Goal: Task Accomplishment & Management: Manage account settings

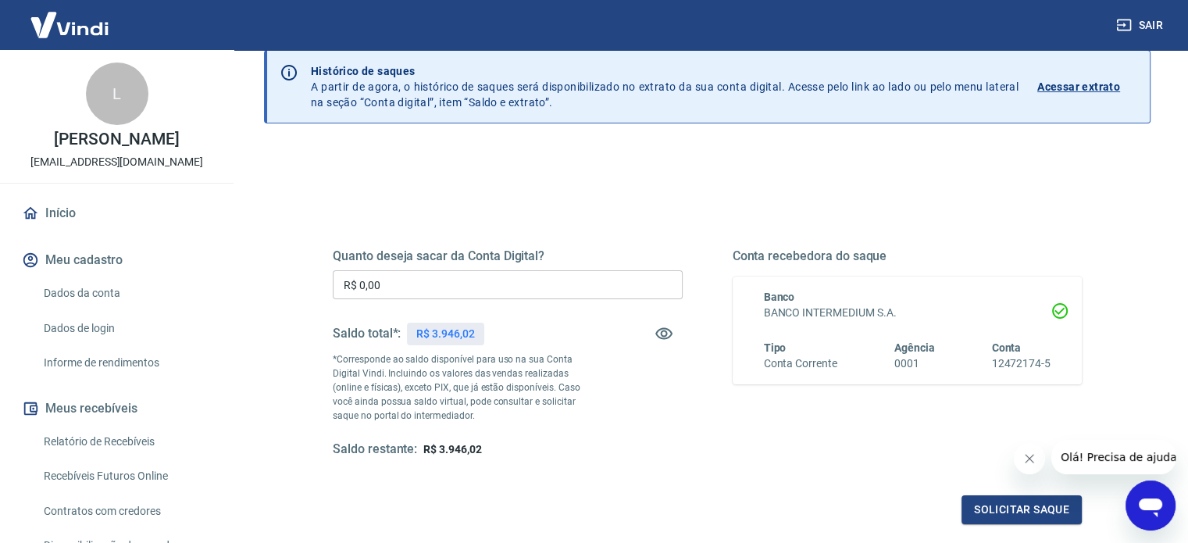
scroll to position [228, 0]
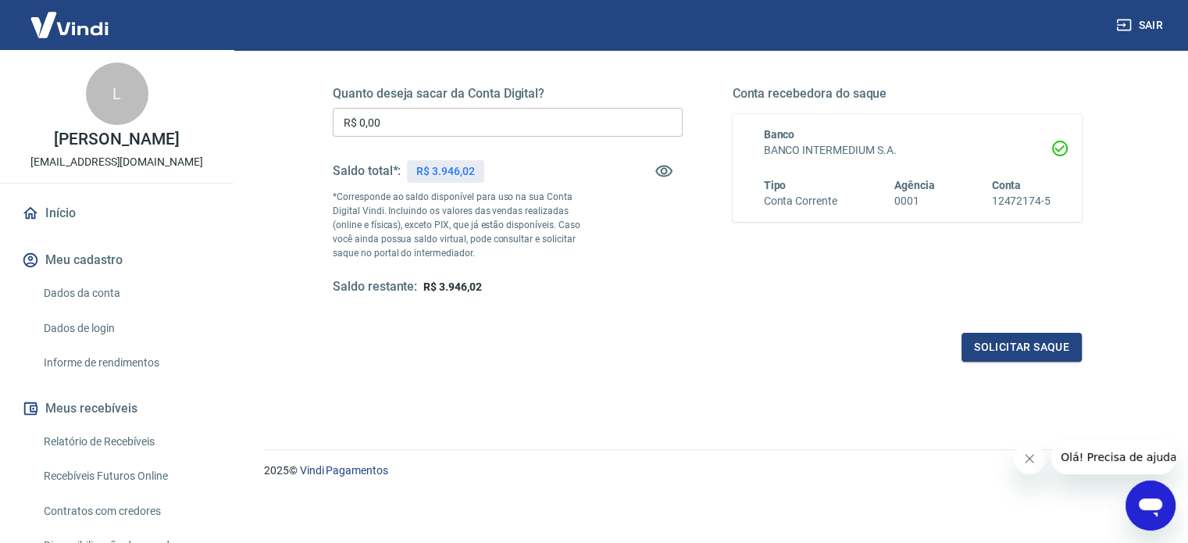
drag, startPoint x: 113, startPoint y: 446, endPoint x: 152, endPoint y: 438, distance: 40.6
click at [113, 446] on link "Relatório de Recebíveis" at bounding box center [126, 442] width 177 height 32
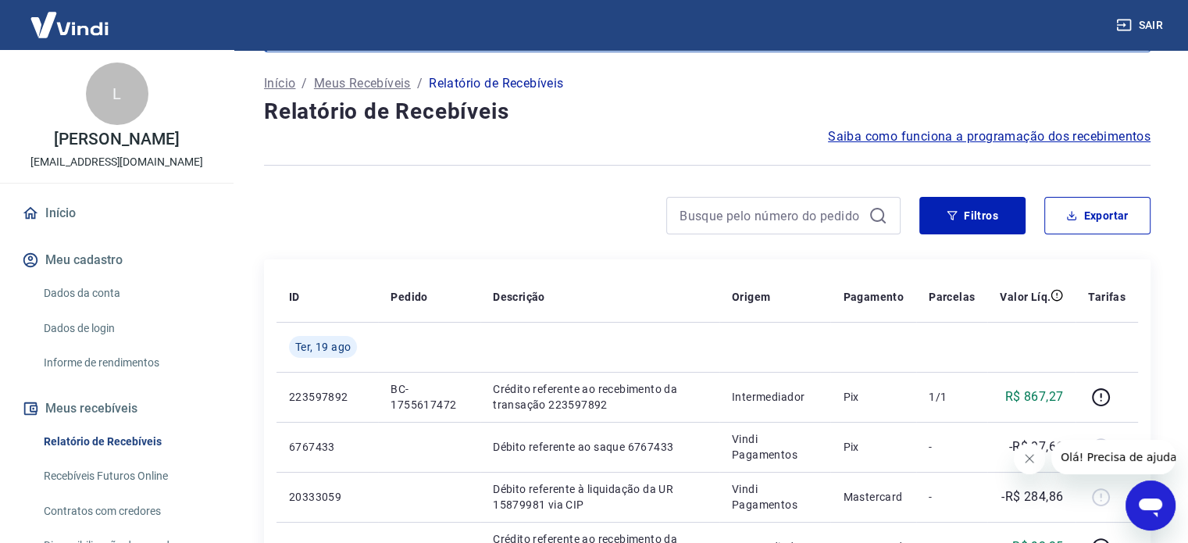
scroll to position [156, 0]
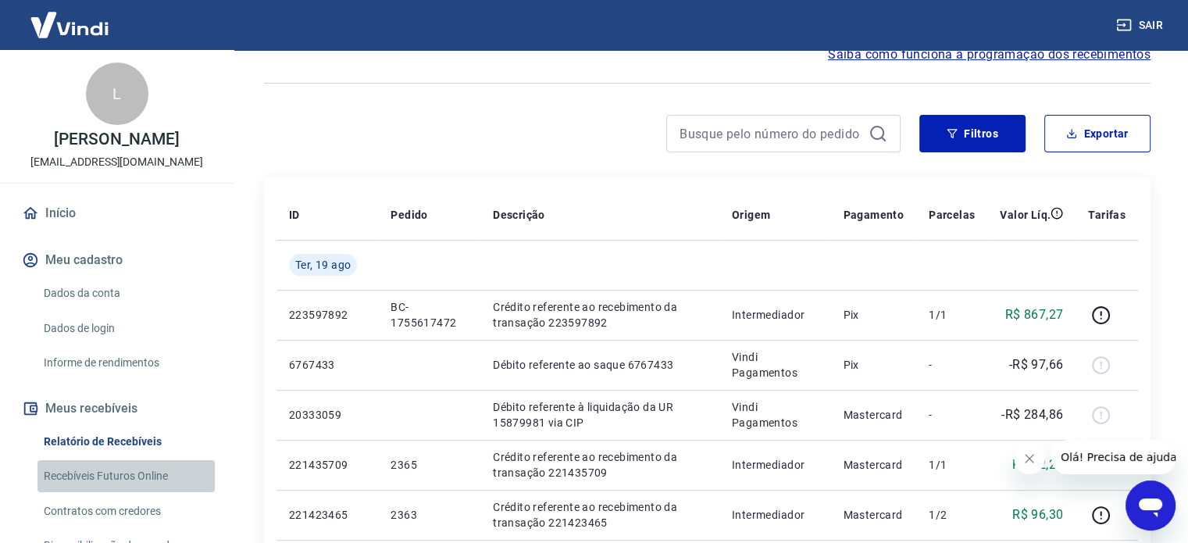
click at [133, 460] on link "Recebíveis Futuros Online" at bounding box center [126, 476] width 177 height 32
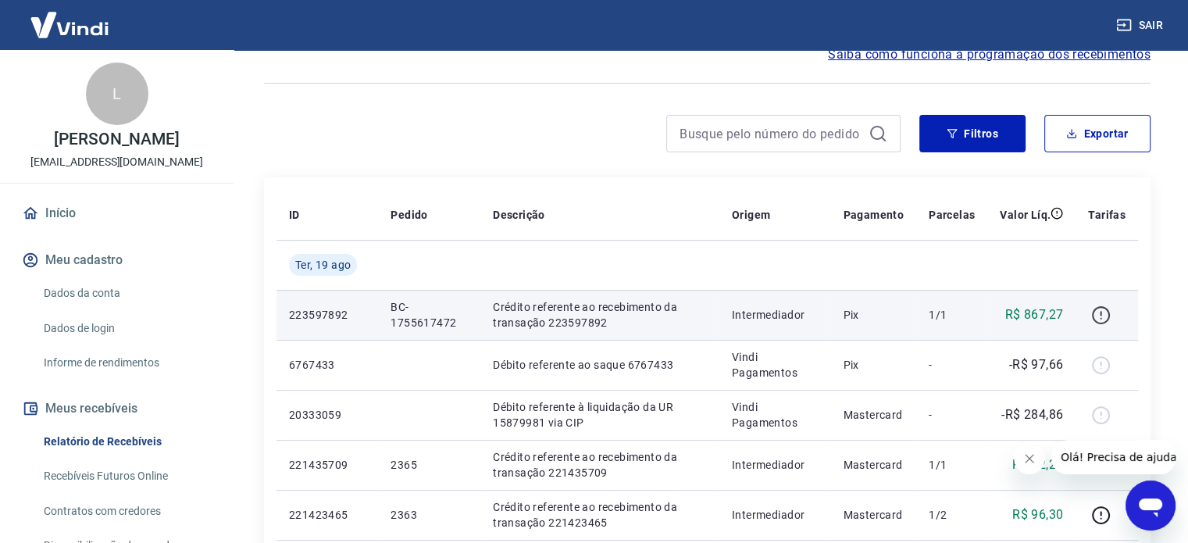
click at [1102, 317] on icon "button" at bounding box center [1101, 318] width 2 height 2
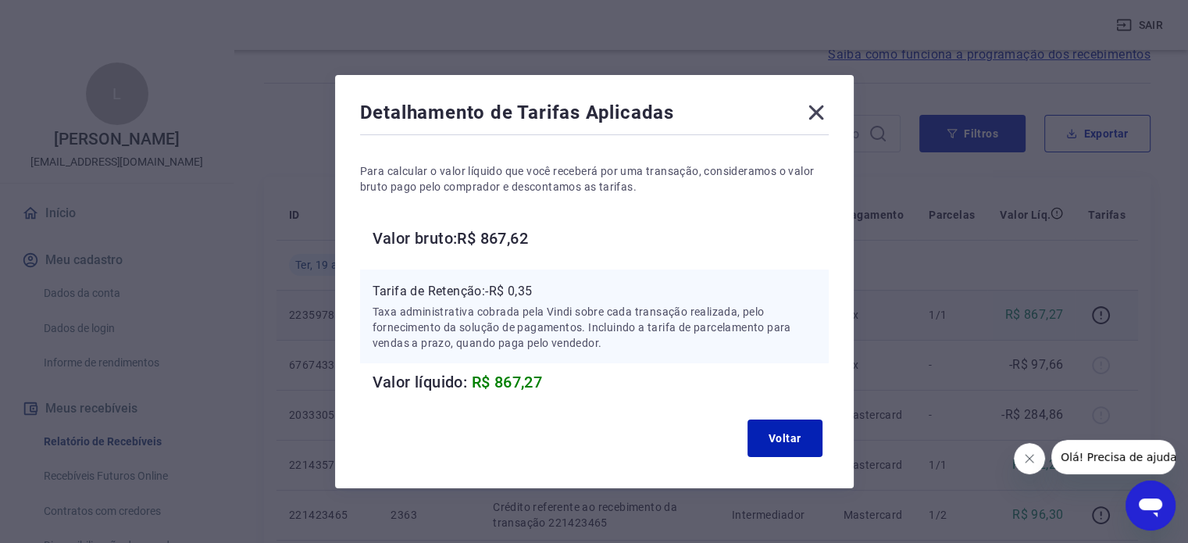
scroll to position [20, 0]
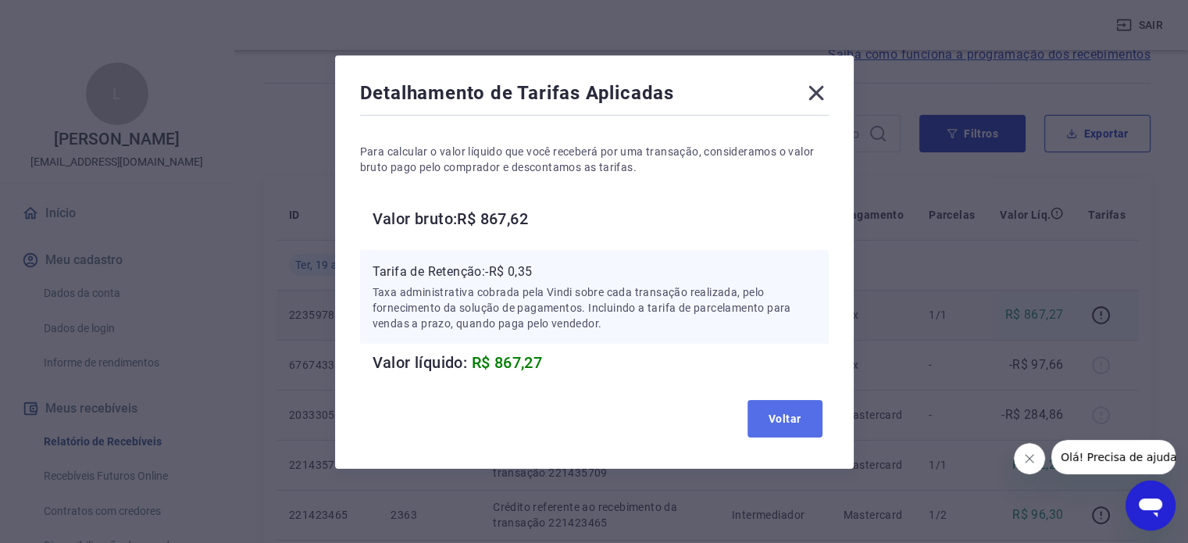
click at [799, 431] on button "Voltar" at bounding box center [785, 419] width 75 height 38
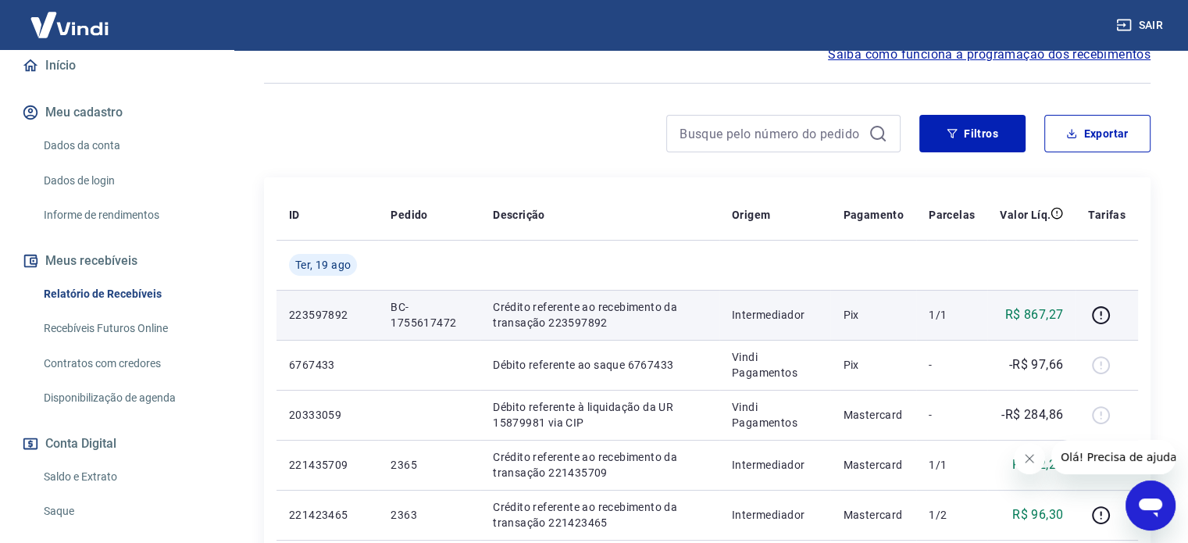
scroll to position [234, 0]
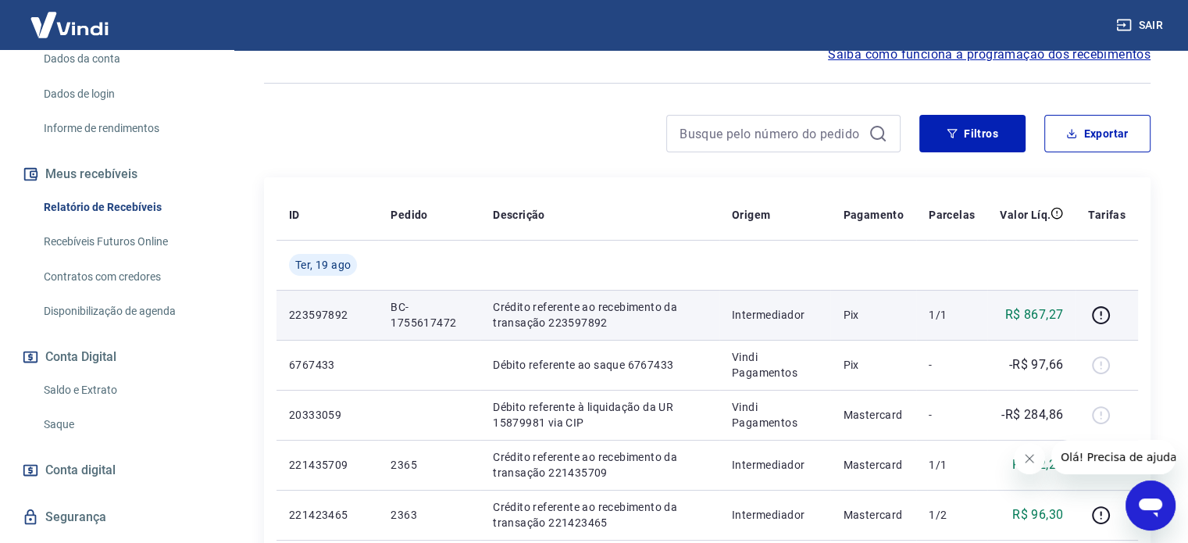
click at [84, 387] on link "Saldo e Extrato" at bounding box center [126, 390] width 177 height 32
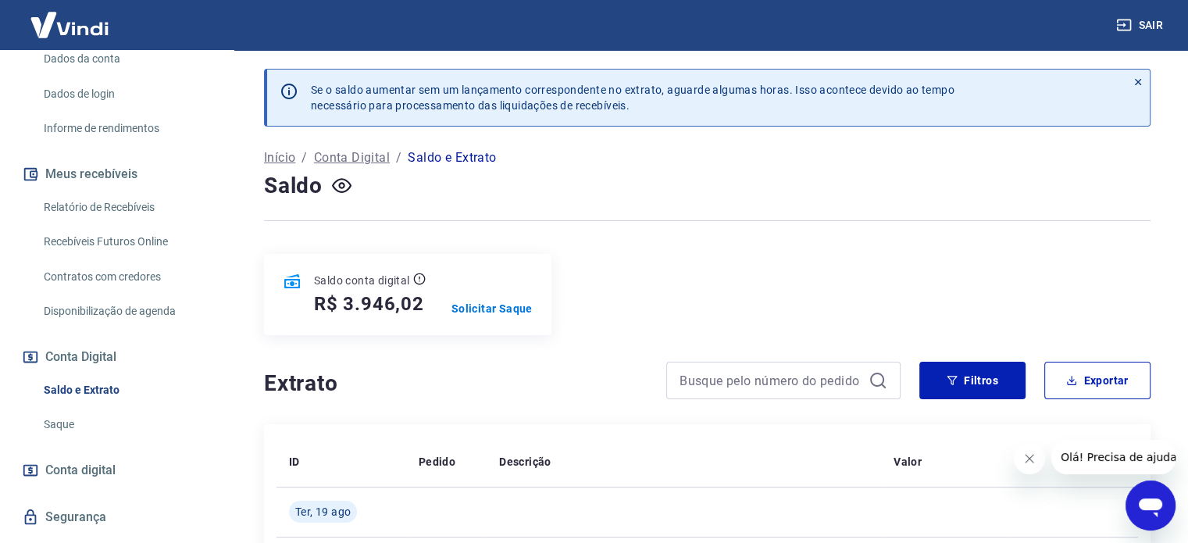
click at [94, 383] on link "Saldo e Extrato" at bounding box center [126, 390] width 177 height 32
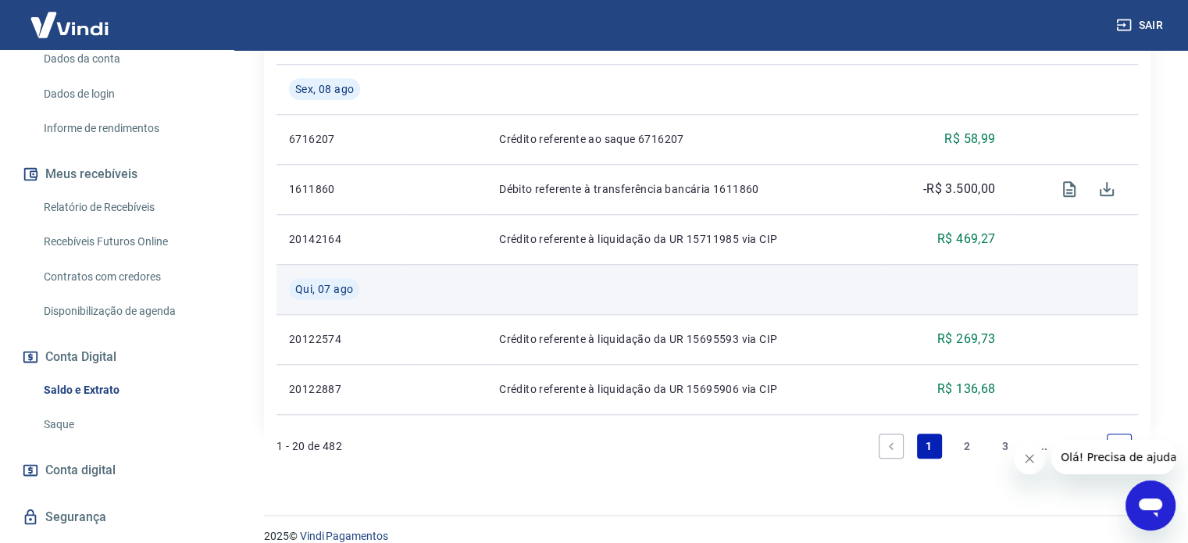
scroll to position [1542, 0]
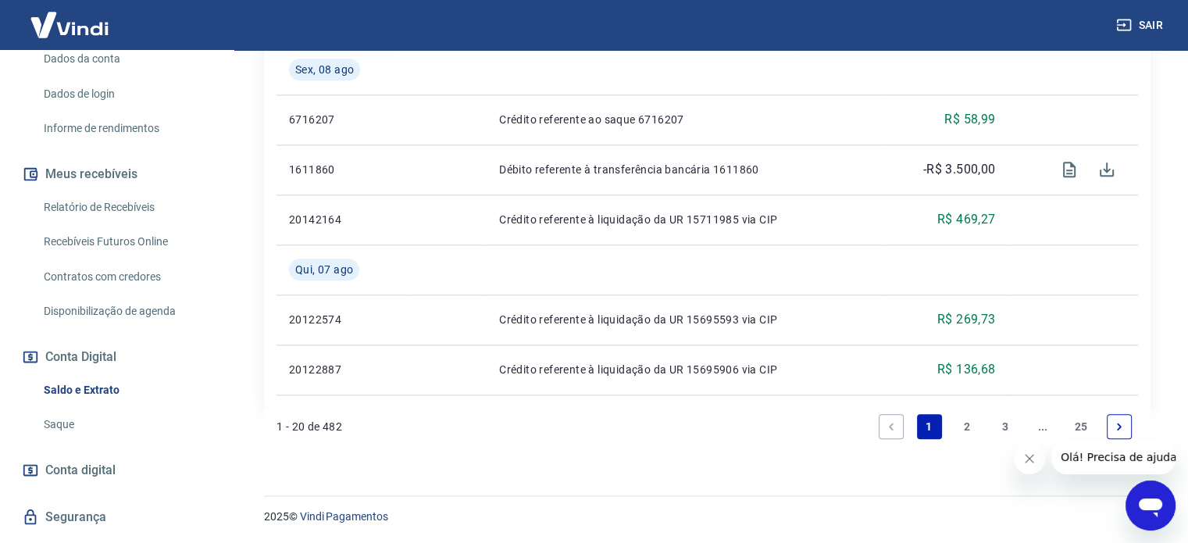
click at [970, 433] on link "2" at bounding box center [967, 426] width 25 height 25
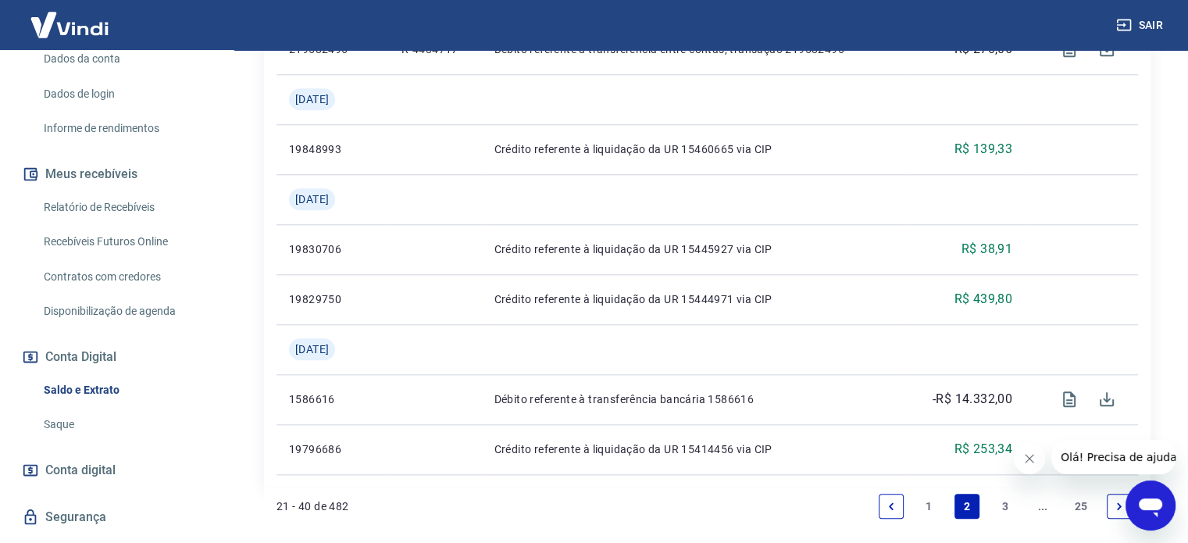
scroll to position [1642, 0]
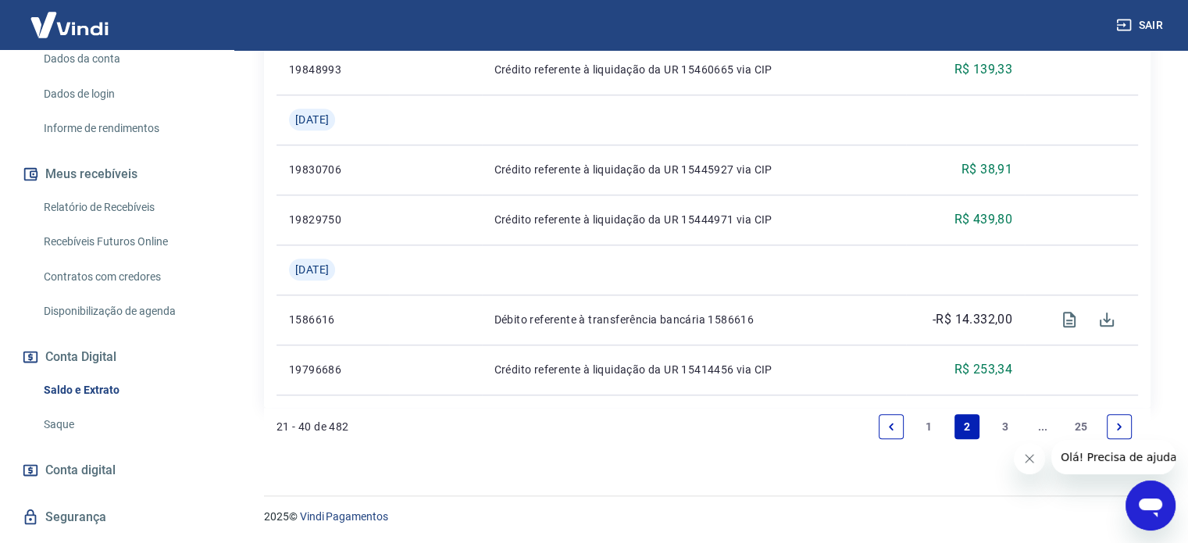
click at [931, 432] on link "1" at bounding box center [929, 426] width 25 height 25
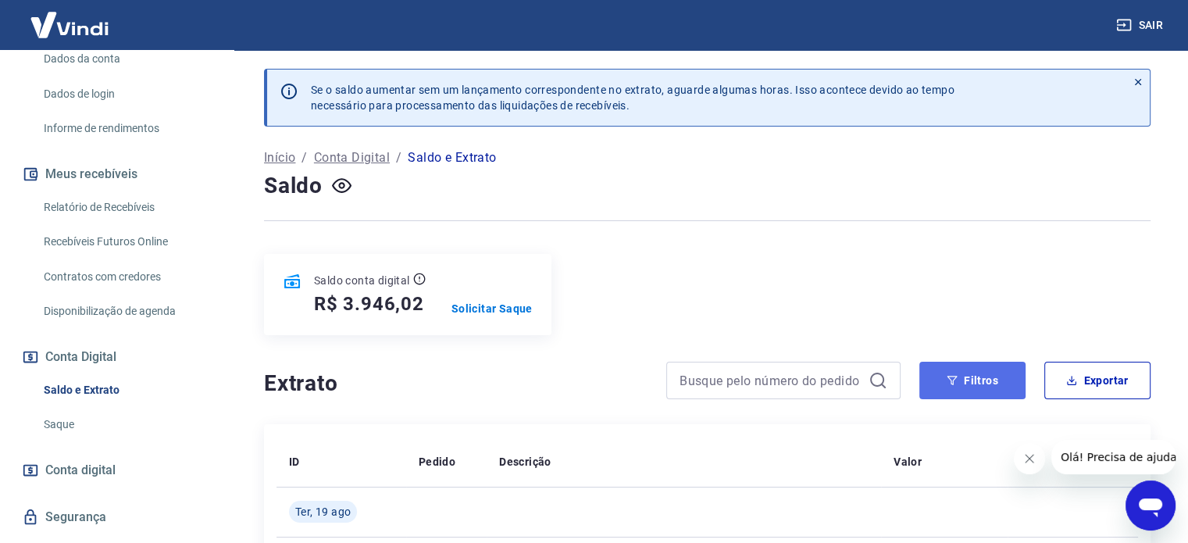
click at [1004, 391] on button "Filtros" at bounding box center [973, 381] width 106 height 38
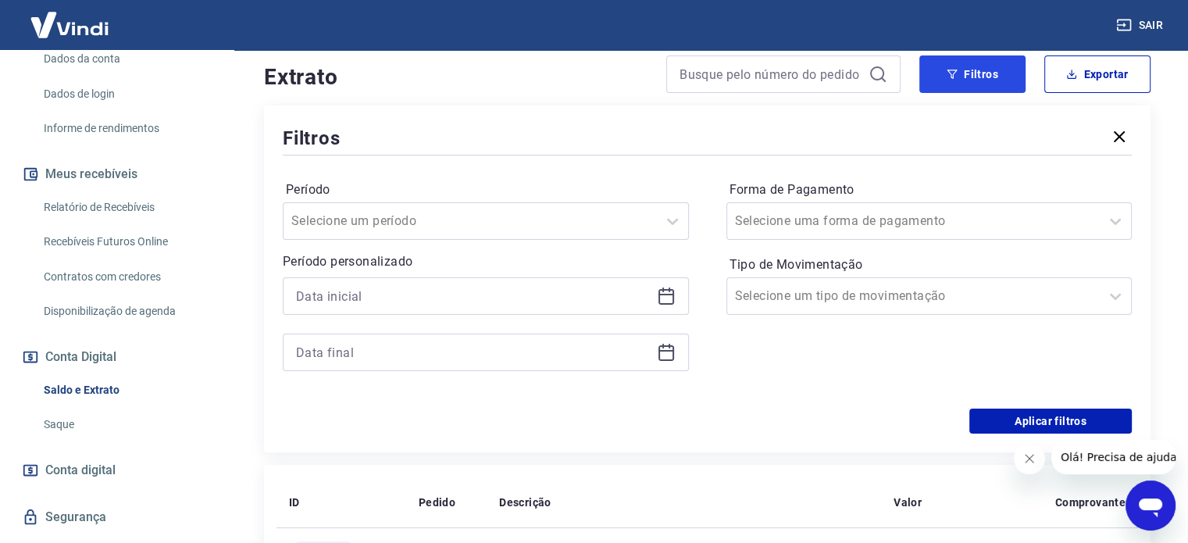
scroll to position [313, 0]
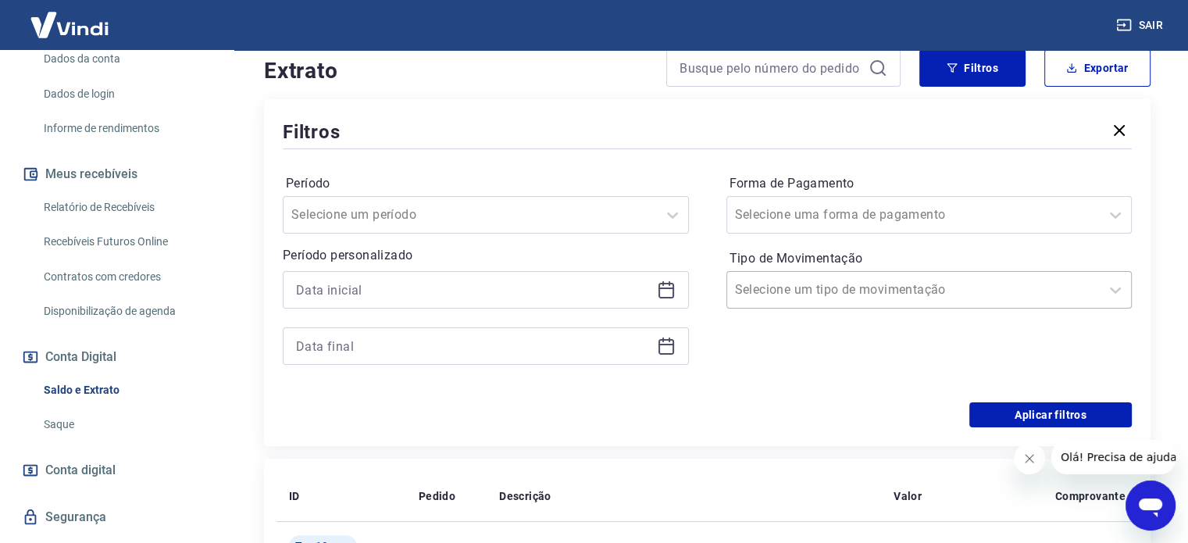
click at [777, 299] on input "Tipo de Movimentação" at bounding box center [814, 289] width 158 height 19
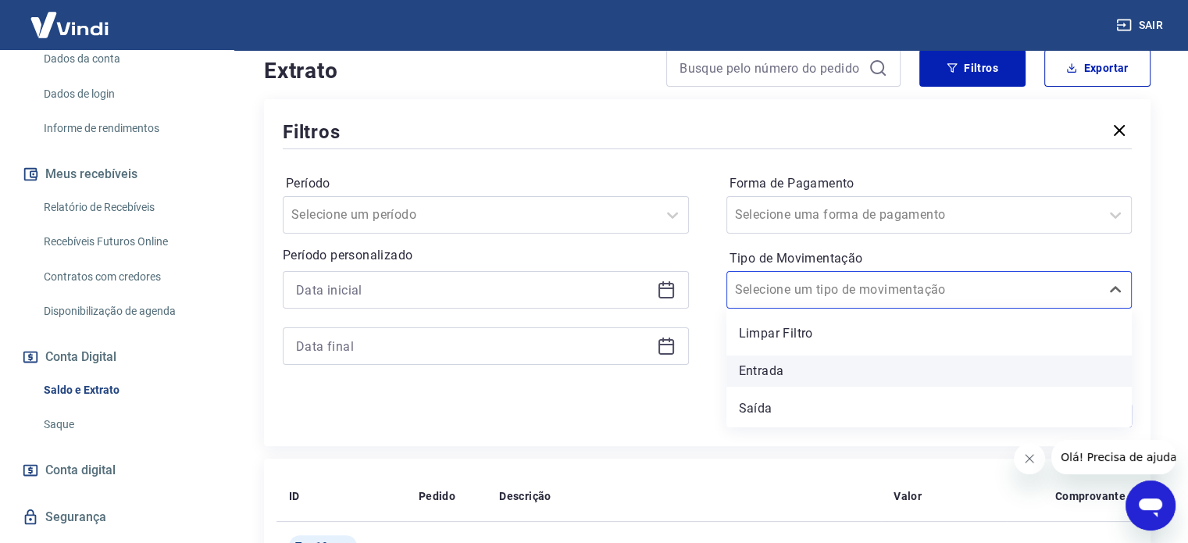
click at [761, 372] on div "Entrada" at bounding box center [930, 371] width 406 height 31
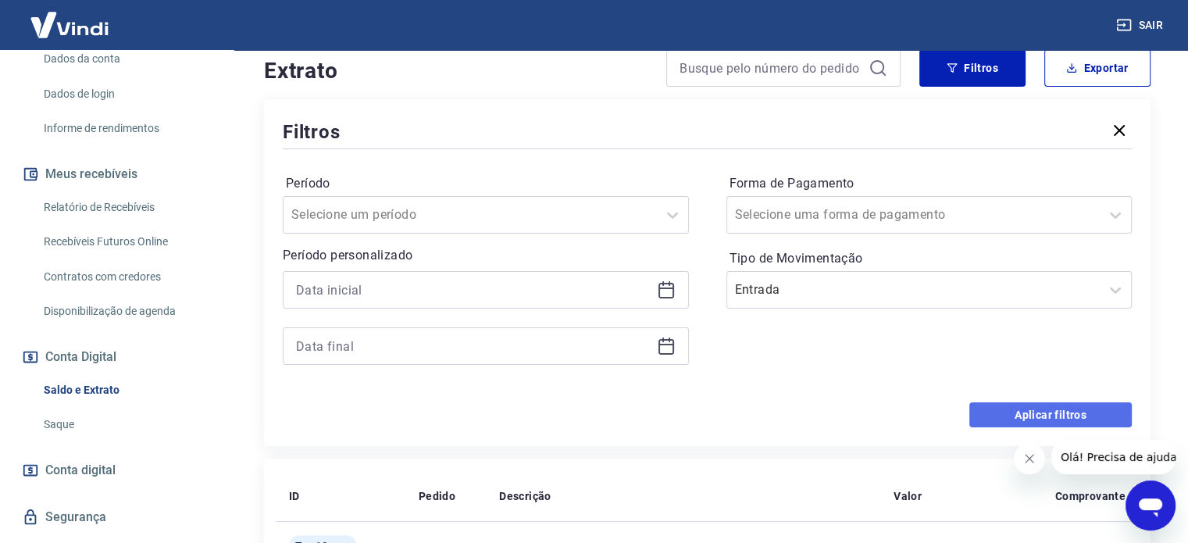
click at [1041, 402] on button "Aplicar filtros" at bounding box center [1051, 414] width 163 height 25
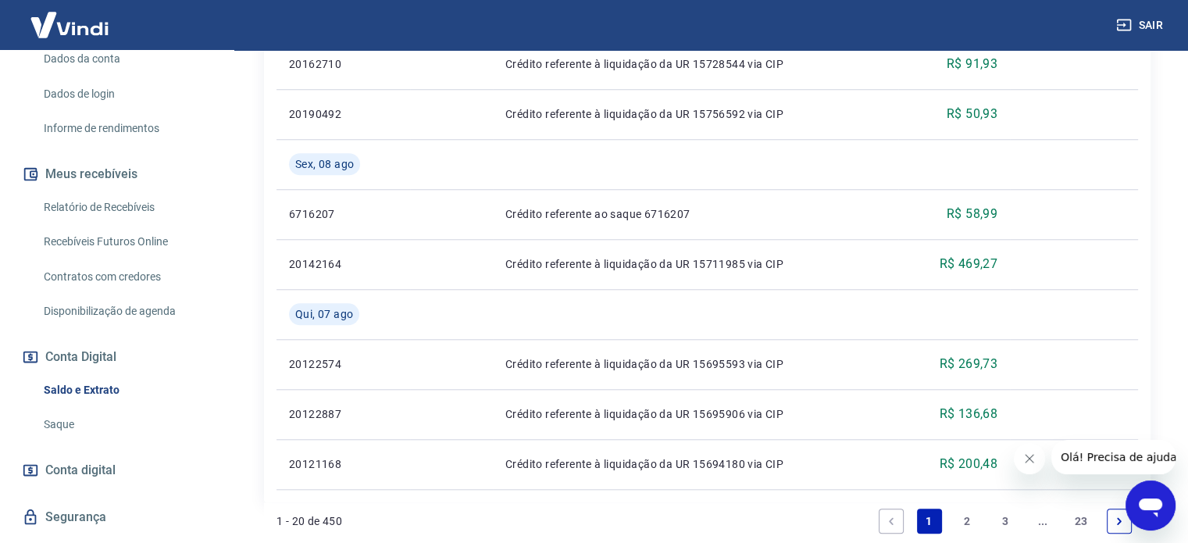
scroll to position [1542, 0]
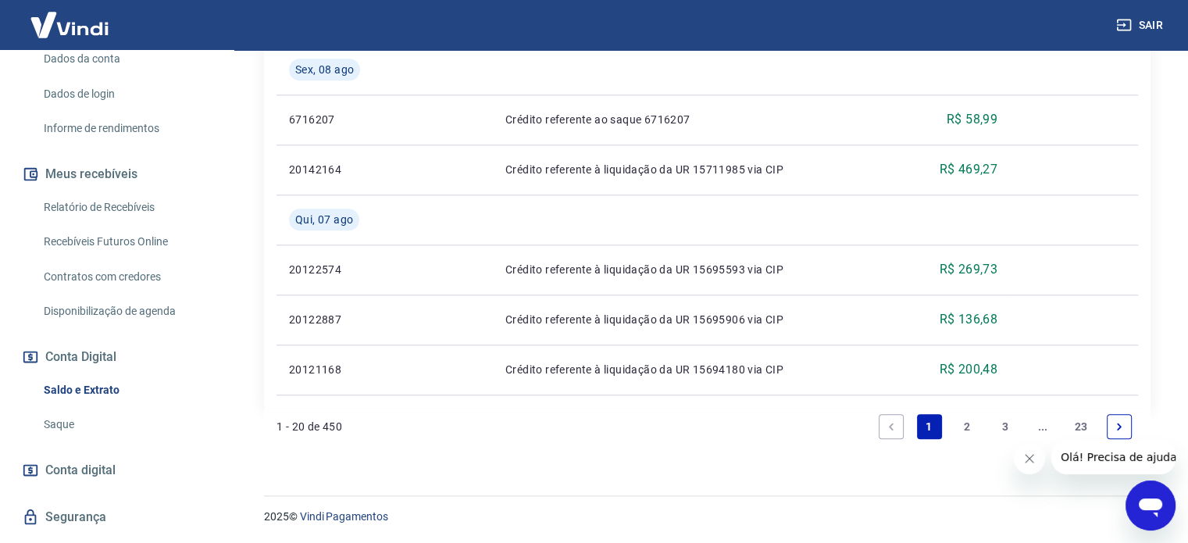
click at [963, 428] on link "2" at bounding box center [967, 426] width 25 height 25
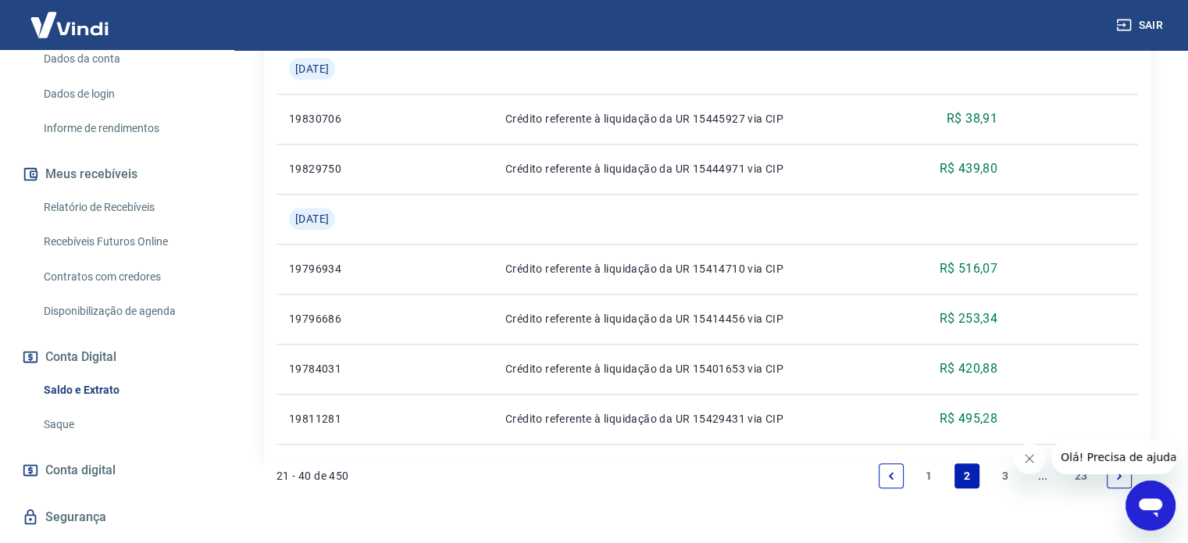
scroll to position [1563, 0]
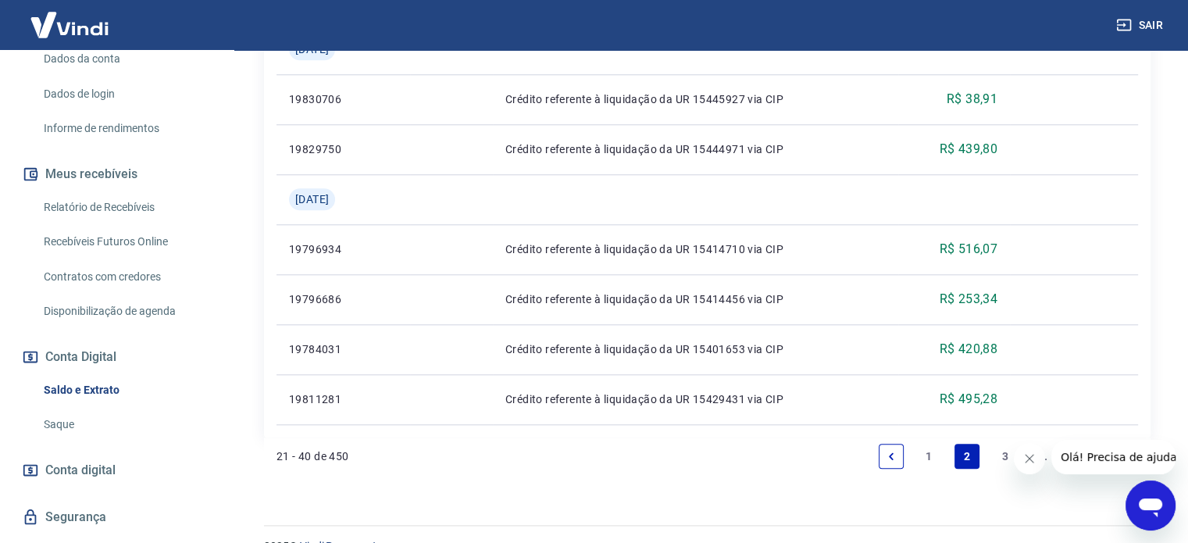
click at [999, 458] on link "3" at bounding box center [1005, 456] width 25 height 25
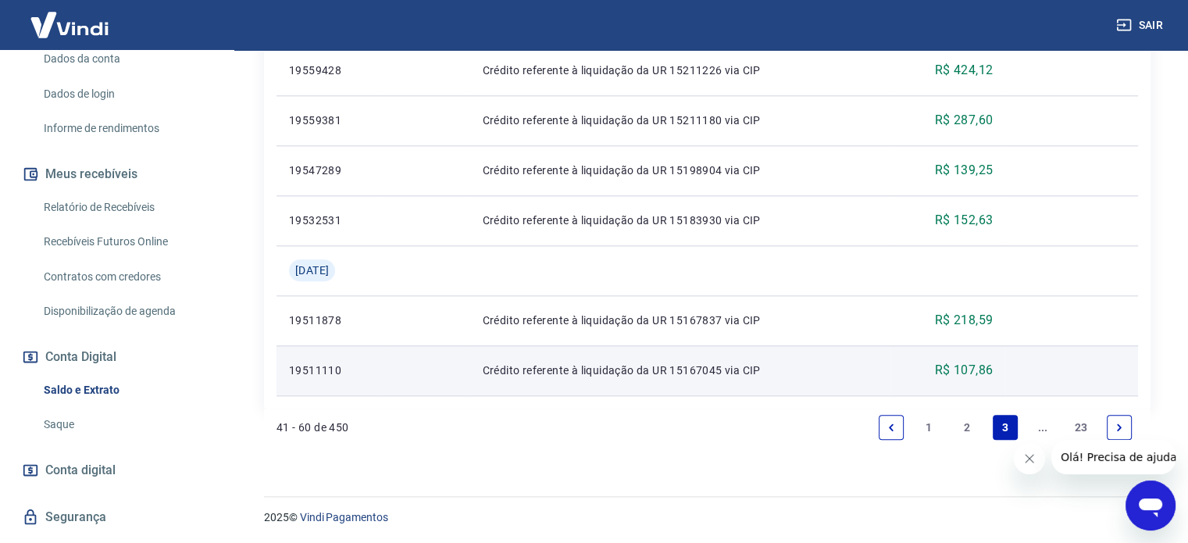
scroll to position [1642, 0]
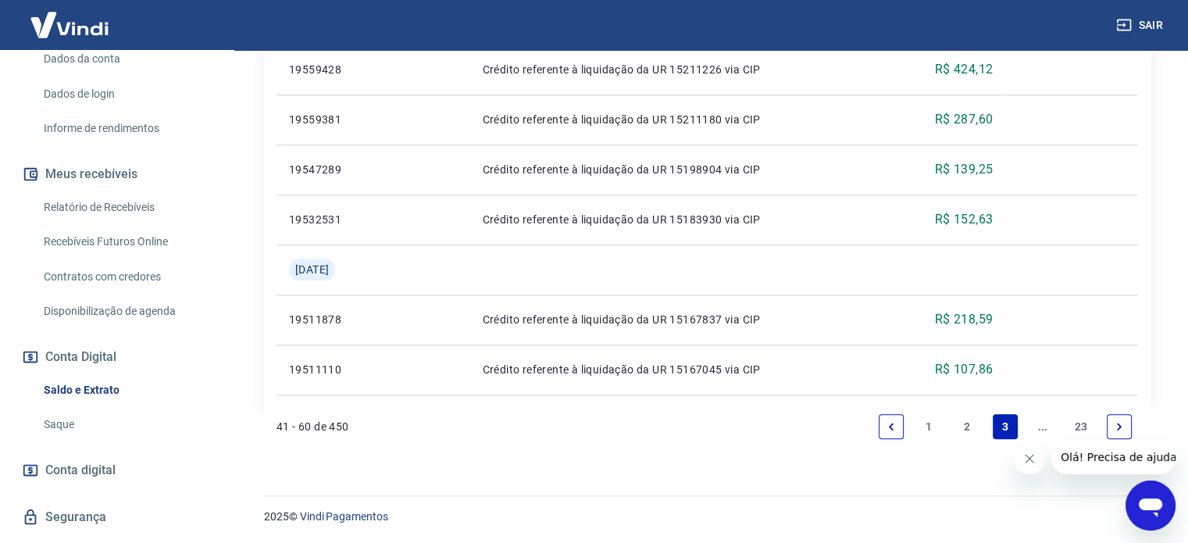
click at [1119, 425] on icon "Next page" at bounding box center [1119, 426] width 5 height 7
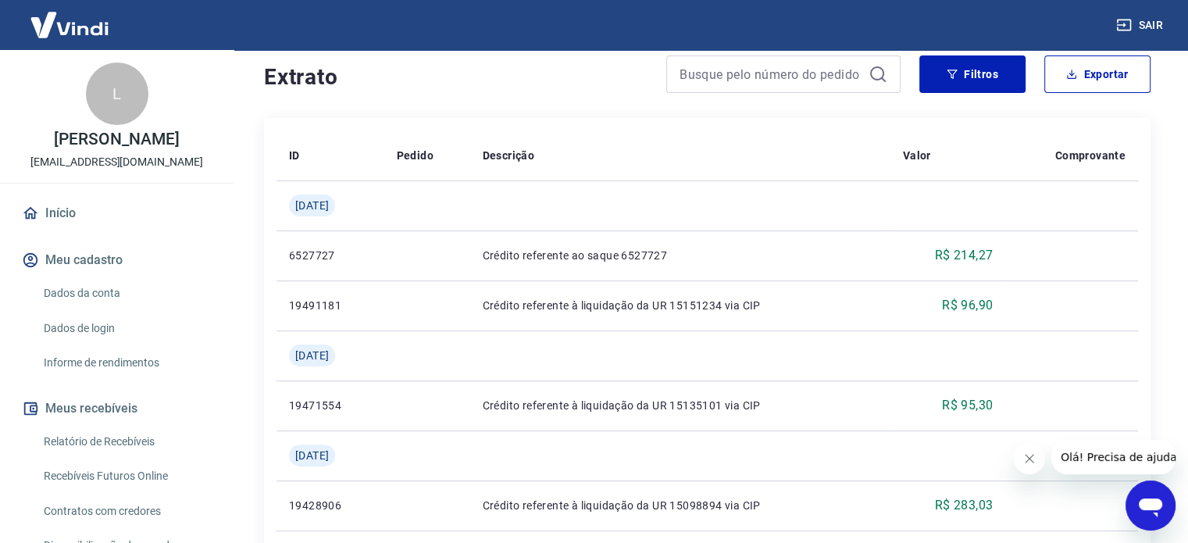
scroll to position [313, 0]
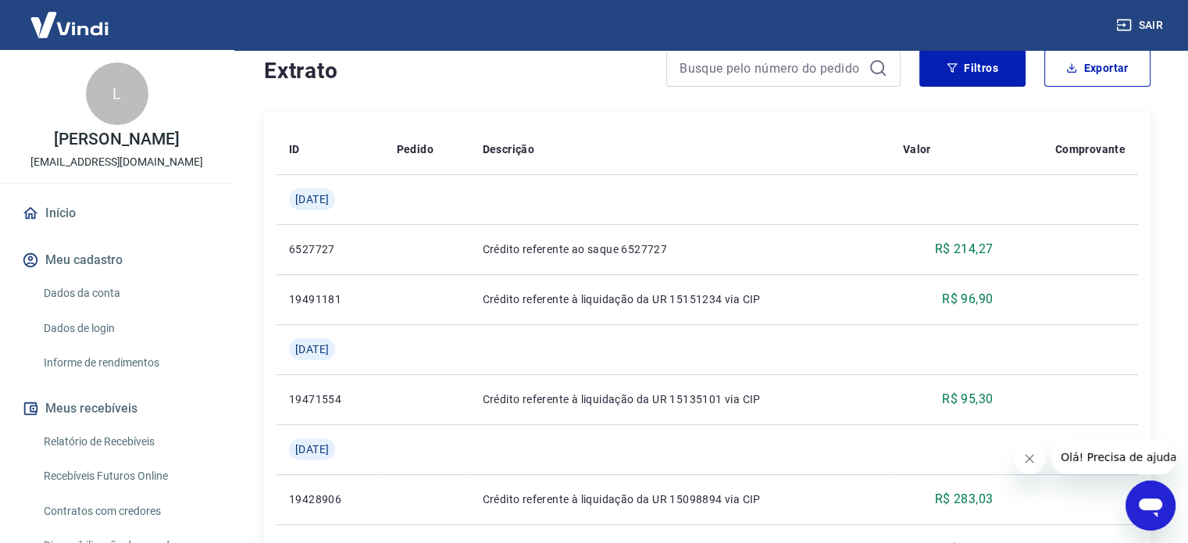
click at [874, 73] on icon at bounding box center [877, 67] width 14 height 14
click at [938, 71] on button "Filtros" at bounding box center [973, 68] width 106 height 38
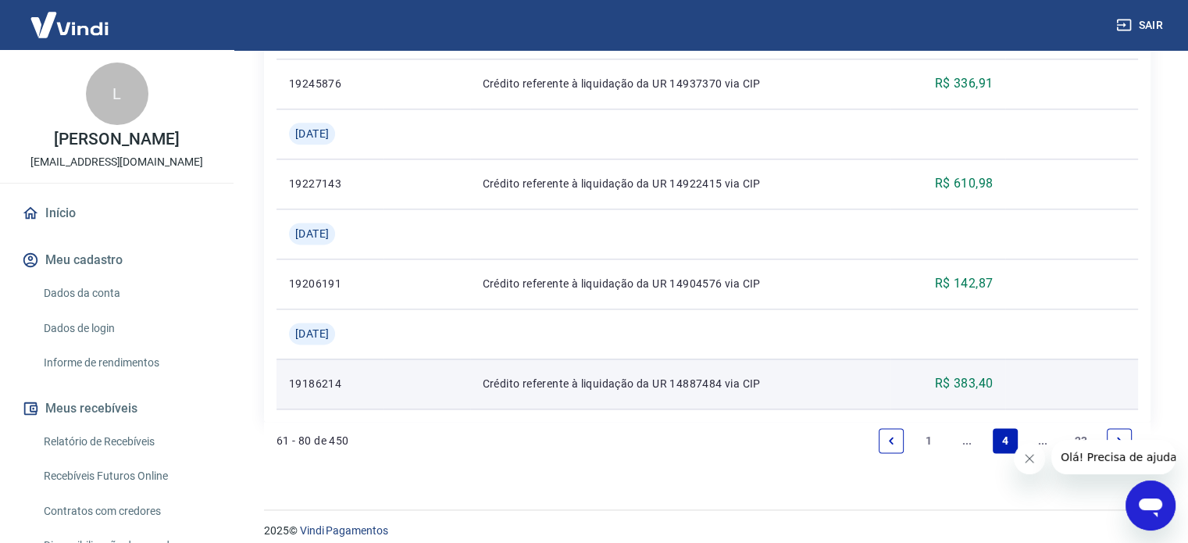
scroll to position [2039, 0]
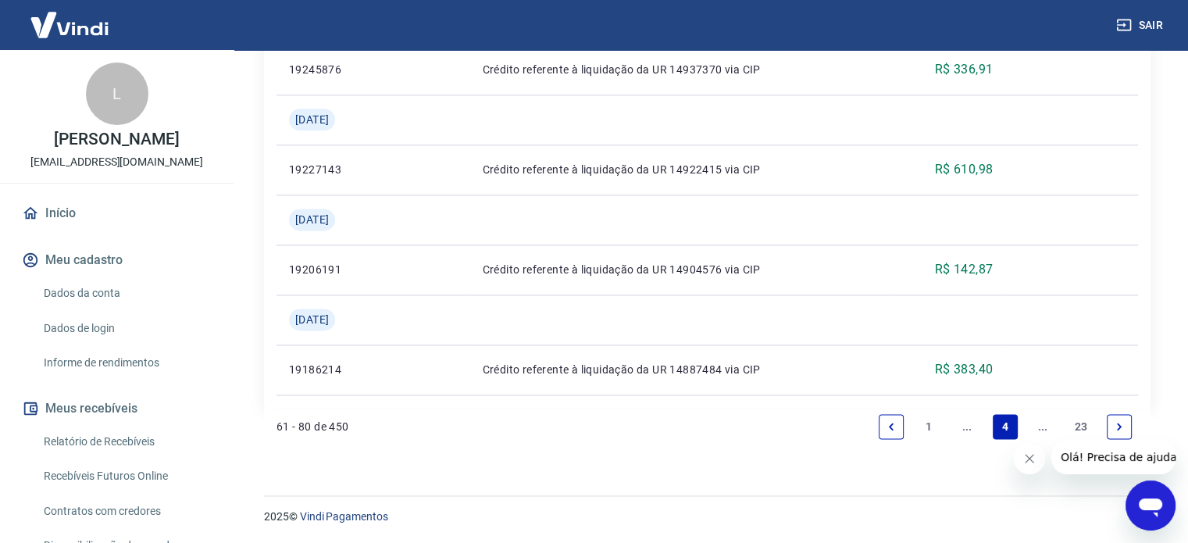
click at [931, 421] on link "1" at bounding box center [929, 426] width 25 height 25
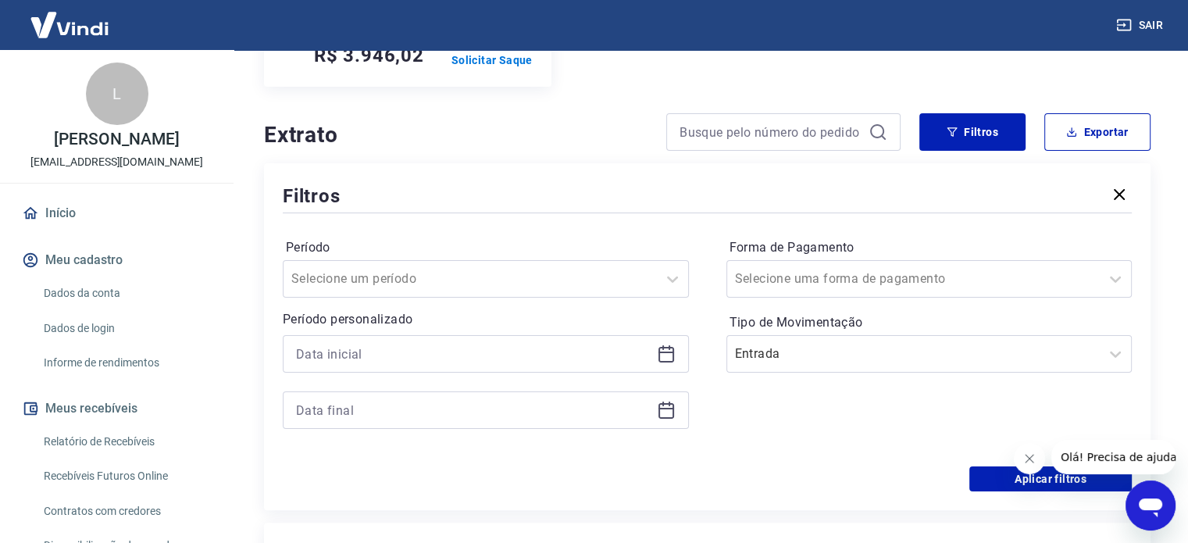
scroll to position [561, 0]
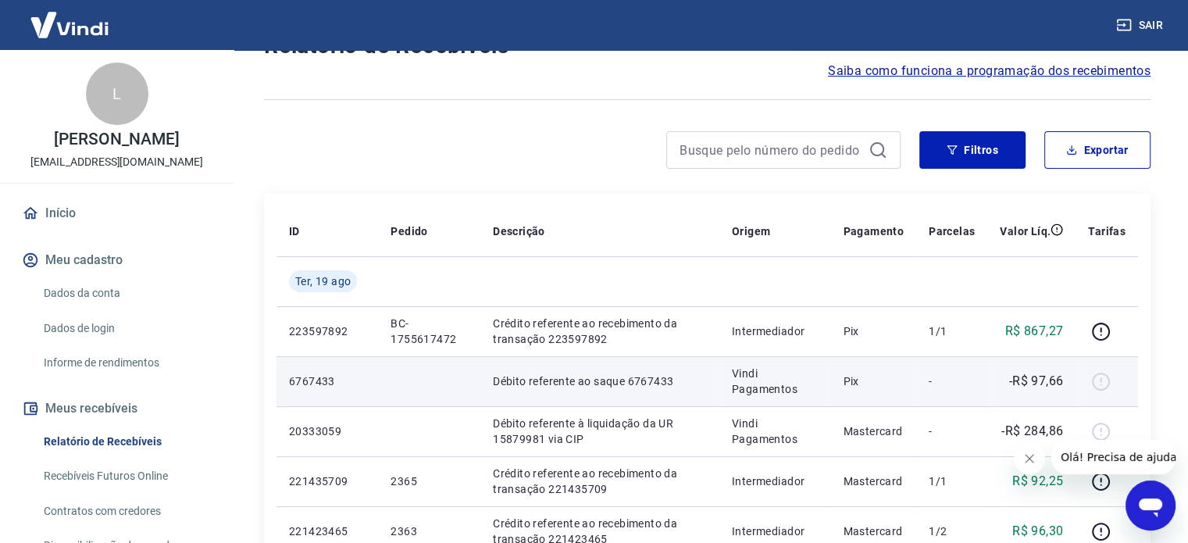
scroll to position [234, 0]
